Goal: Transaction & Acquisition: Purchase product/service

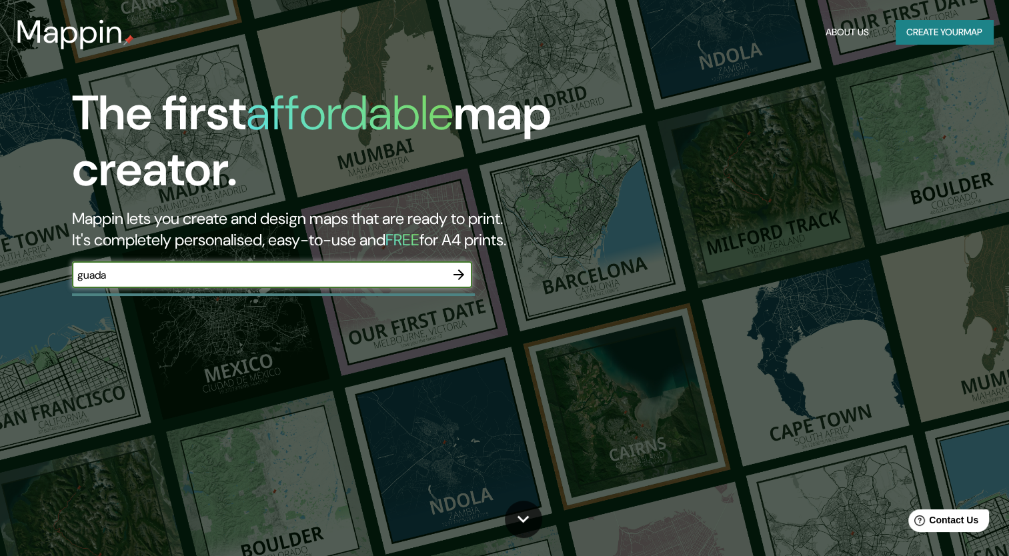
type input "[GEOGRAPHIC_DATA]"
click at [459, 273] on icon "button" at bounding box center [459, 275] width 16 height 16
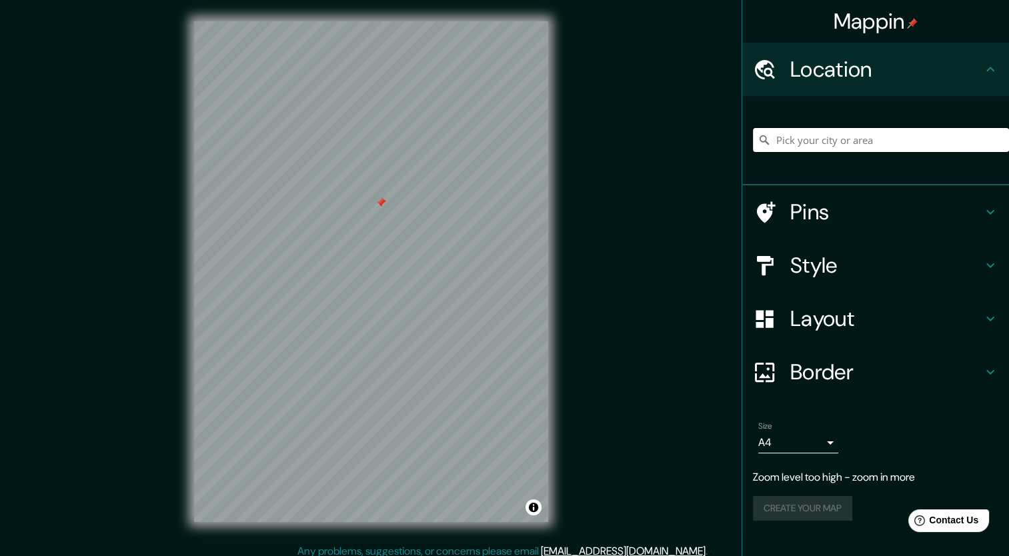
click at [784, 135] on input "Pick your city or area" at bounding box center [881, 140] width 256 height 24
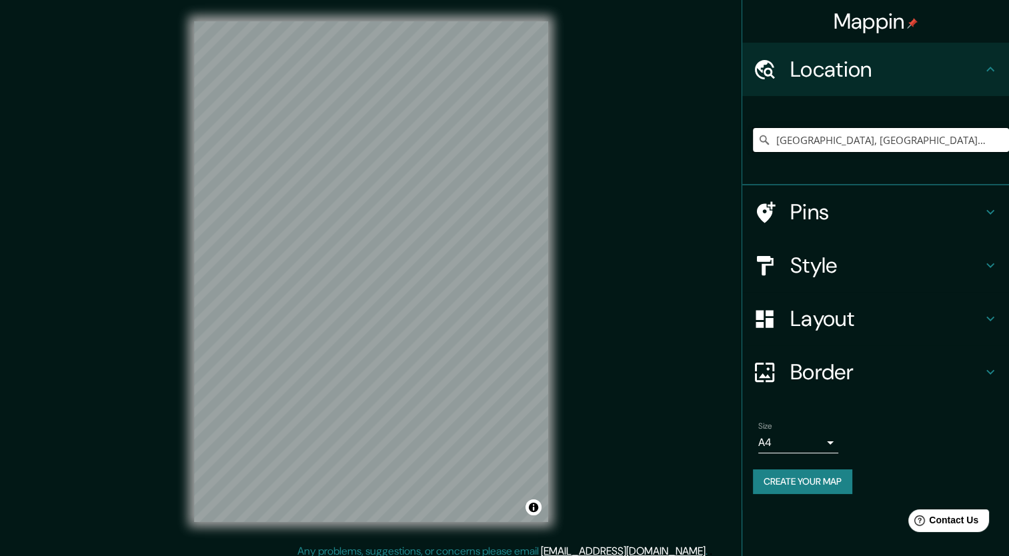
drag, startPoint x: 830, startPoint y: 137, endPoint x: 683, endPoint y: 160, distance: 149.1
click at [683, 160] on div "Mappin Location [GEOGRAPHIC_DATA], [GEOGRAPHIC_DATA], [GEOGRAPHIC_DATA] Pins St…" at bounding box center [504, 282] width 1009 height 565
type input "Zapopan, [GEOGRAPHIC_DATA], [GEOGRAPHIC_DATA]"
click at [555, 381] on div "© Mapbox © OpenStreetMap Improve this map" at bounding box center [371, 271] width 397 height 543
click at [0, 34] on html "Mappin Location [GEOGRAPHIC_DATA], [GEOGRAPHIC_DATA], [GEOGRAPHIC_DATA] [GEOGRA…" at bounding box center [504, 278] width 1009 height 556
